Goal: Find specific page/section: Find specific page/section

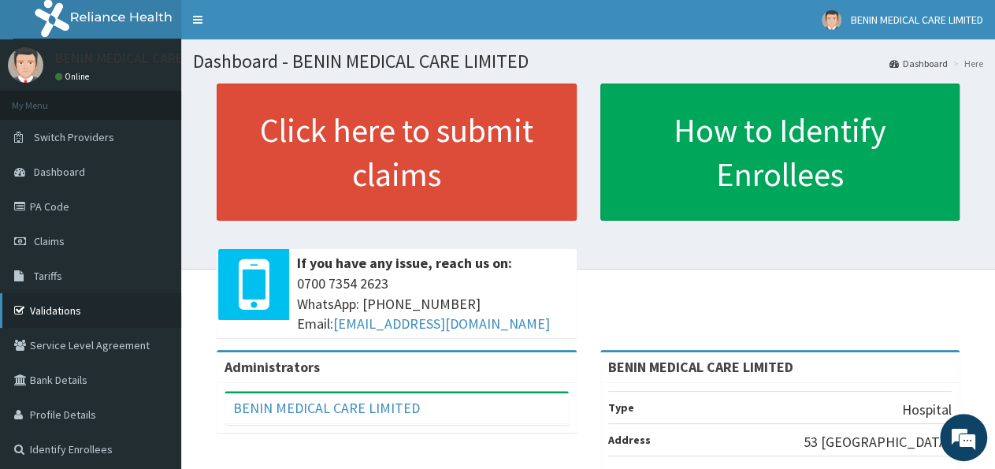
click at [43, 302] on link "Validations" at bounding box center [90, 310] width 181 height 35
click at [43, 213] on link "PA Code" at bounding box center [90, 206] width 181 height 35
click at [39, 198] on link "PA Code" at bounding box center [90, 206] width 181 height 35
click at [63, 209] on link "PA Code" at bounding box center [90, 206] width 181 height 35
click at [46, 205] on link "PA Code" at bounding box center [90, 206] width 181 height 35
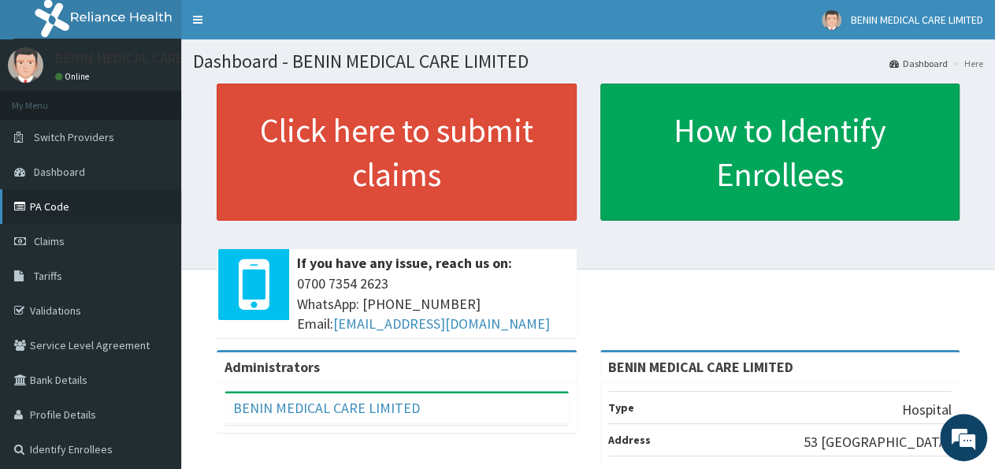
click at [51, 215] on link "PA Code" at bounding box center [90, 206] width 181 height 35
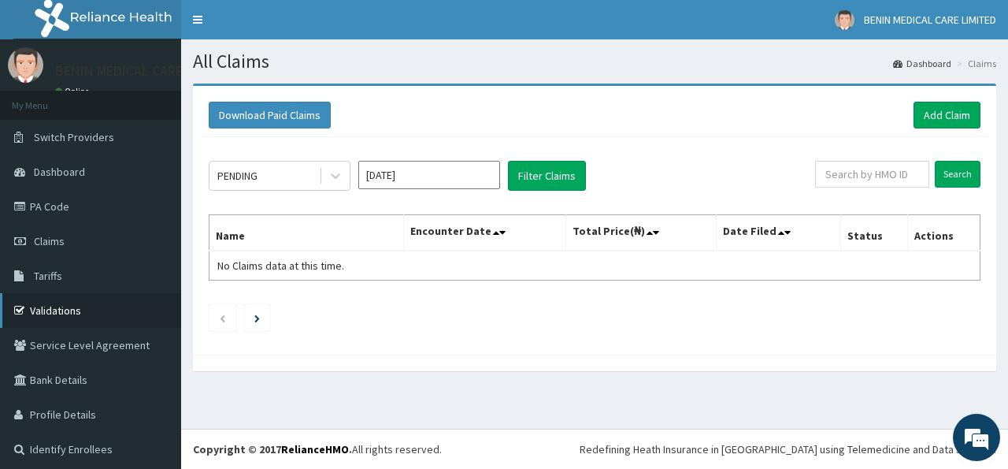
click at [39, 302] on link "Validations" at bounding box center [90, 310] width 181 height 35
